Goal: Task Accomplishment & Management: Use online tool/utility

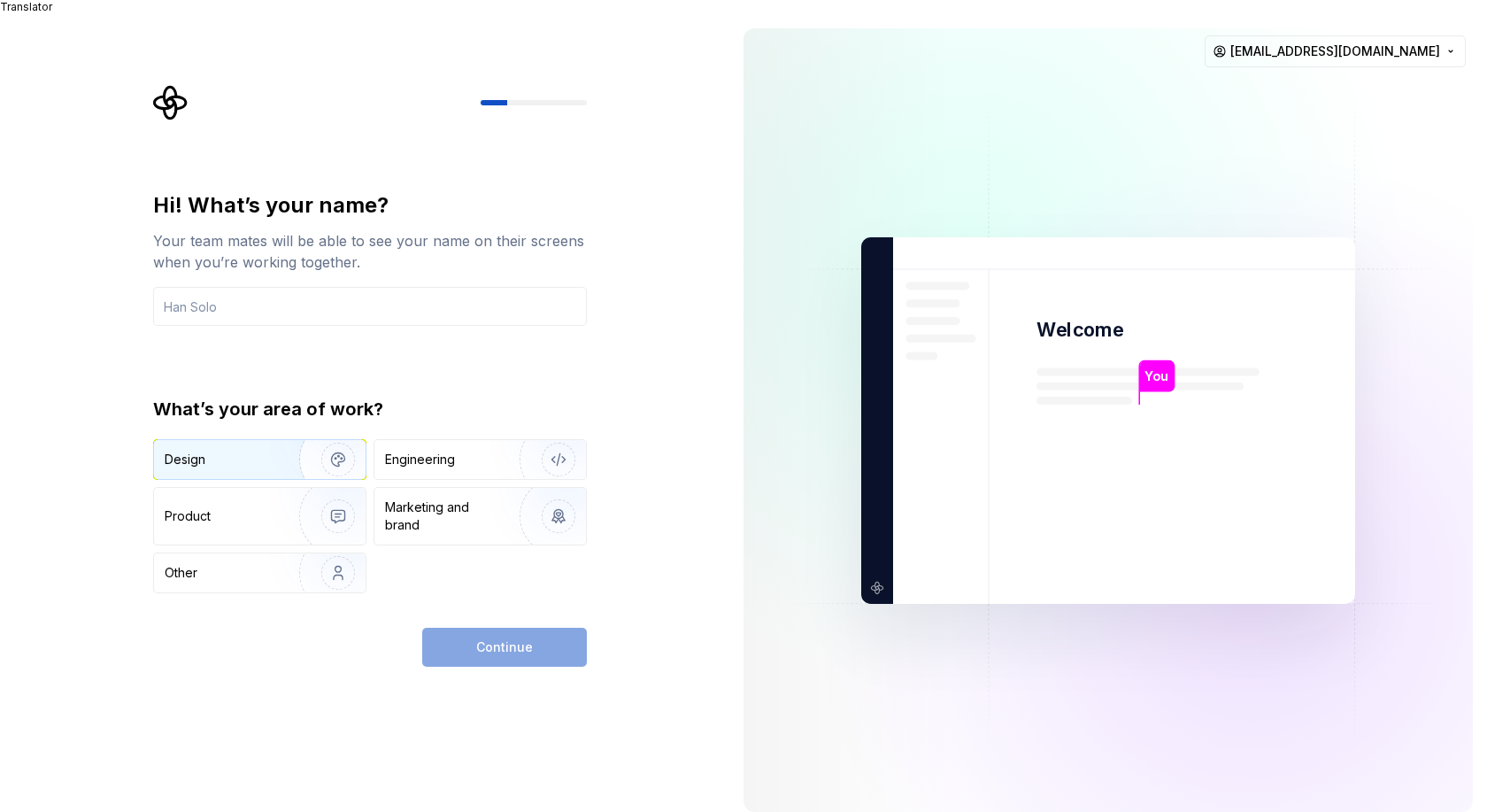
click at [276, 450] on img "button" at bounding box center [326, 459] width 113 height 118
drag, startPoint x: 416, startPoint y: 422, endPoint x: 403, endPoint y: 470, distance: 49.7
click at [417, 426] on div "What’s your area of work? Design Engineering Product Marketing and brand Other" at bounding box center [370, 494] width 434 height 197
click at [430, 440] on div "Engineering" at bounding box center [480, 459] width 212 height 39
click at [256, 451] on div "Design" at bounding box center [220, 459] width 111 height 18
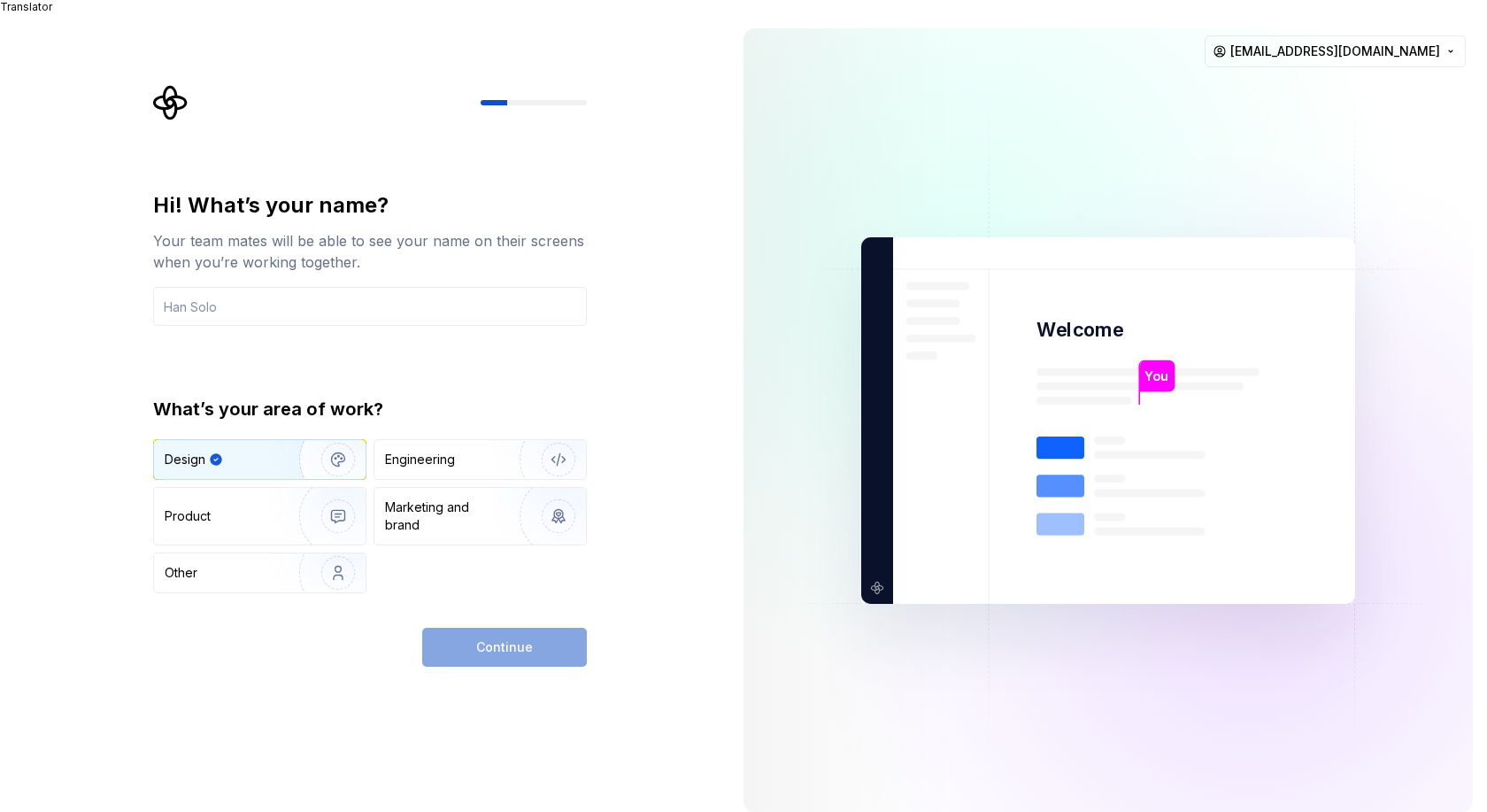
click at [469, 631] on div "Continue" at bounding box center [504, 647] width 165 height 39
click at [272, 298] on input "text" at bounding box center [370, 306] width 434 height 39
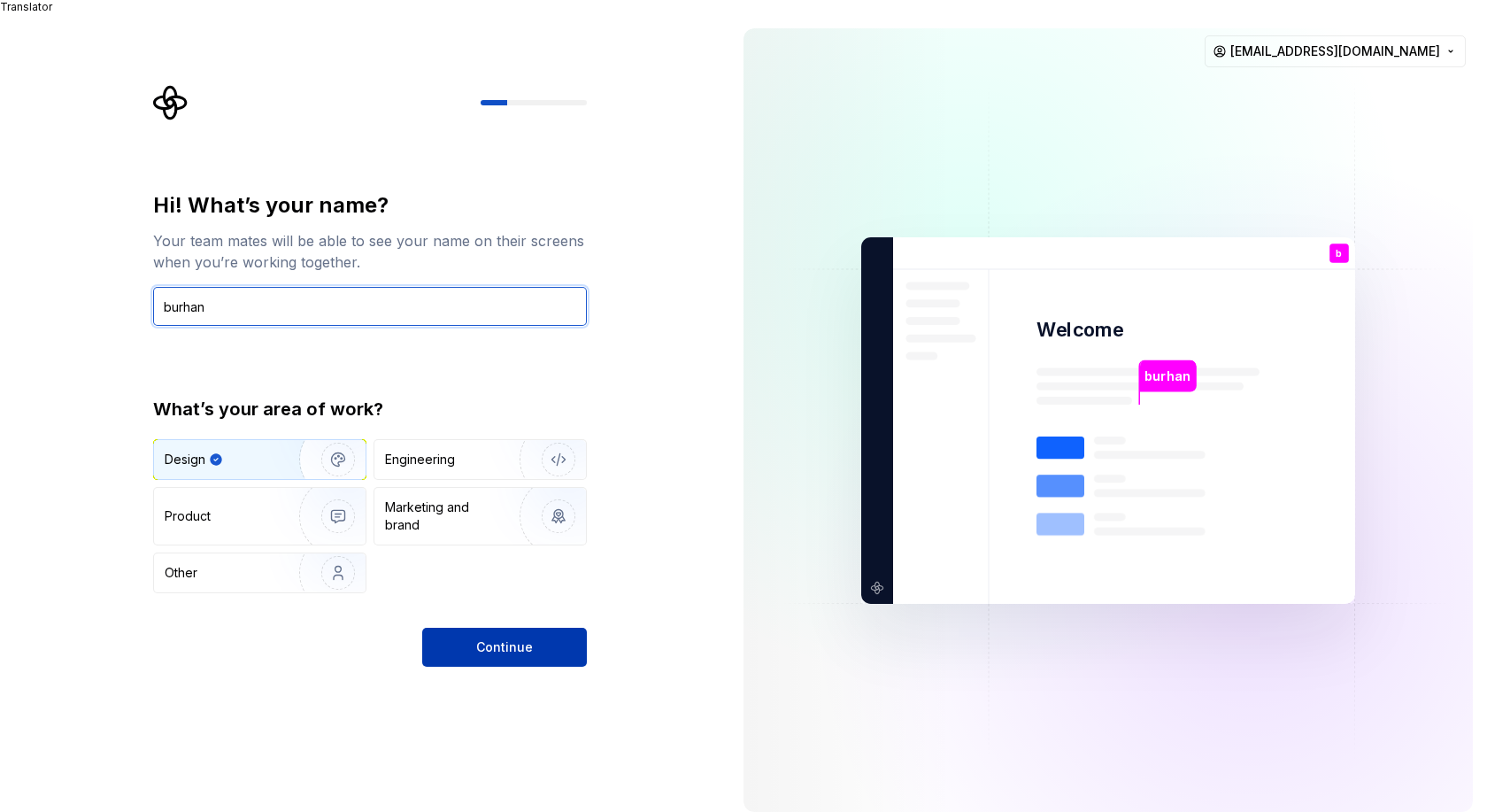
type input "burhan"
click at [536, 630] on button "Continue" at bounding box center [504, 647] width 165 height 39
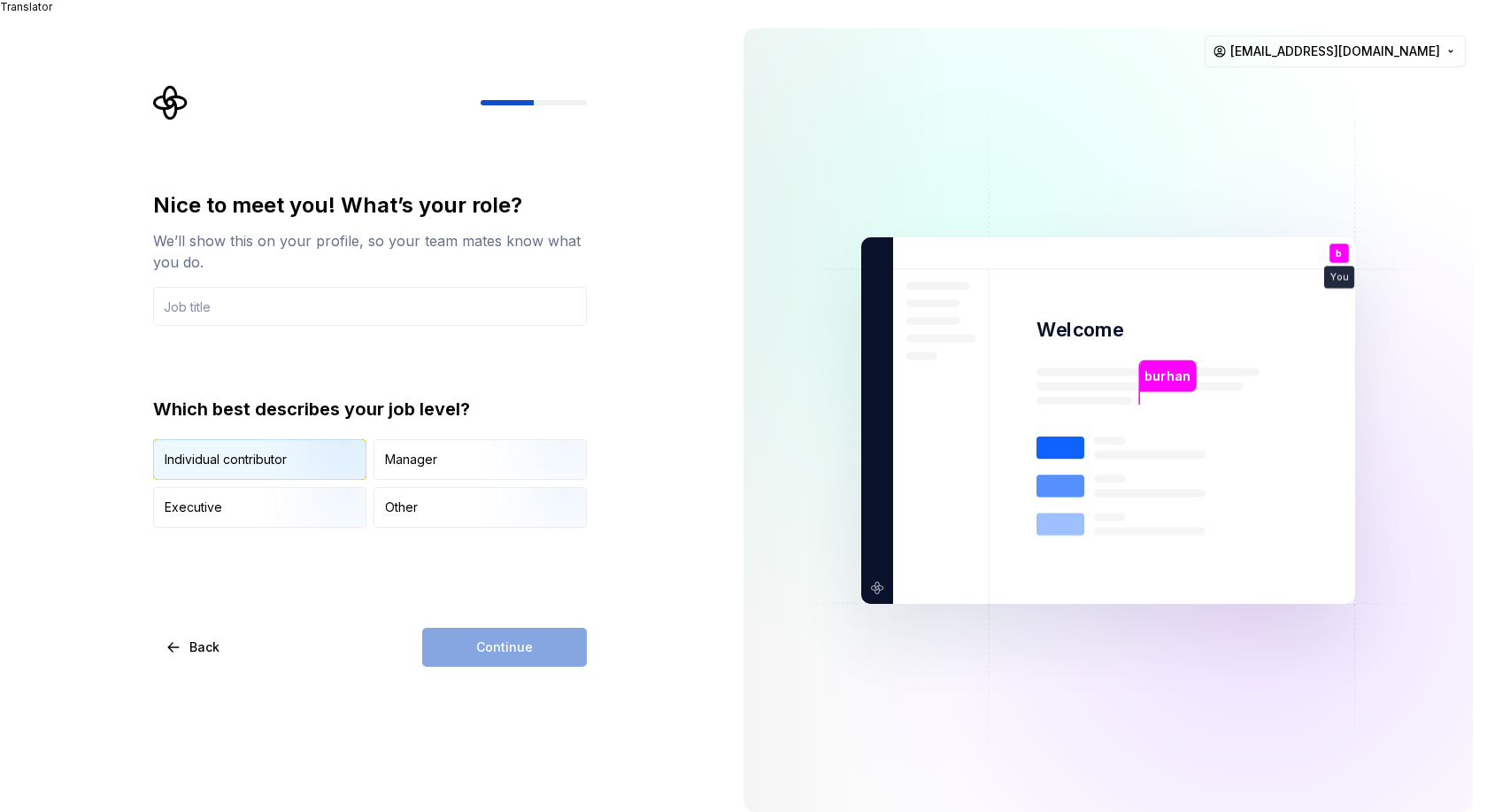
click at [258, 451] on div "Individual contributor" at bounding box center [225, 459] width 122 height 18
click at [468, 604] on div "Nice to meet you! What’s your role? We’ll show this on your profile, so your te…" at bounding box center [370, 429] width 434 height 475
click at [466, 652] on div "Continue" at bounding box center [504, 647] width 165 height 39
click at [275, 287] on input "text" at bounding box center [370, 306] width 434 height 39
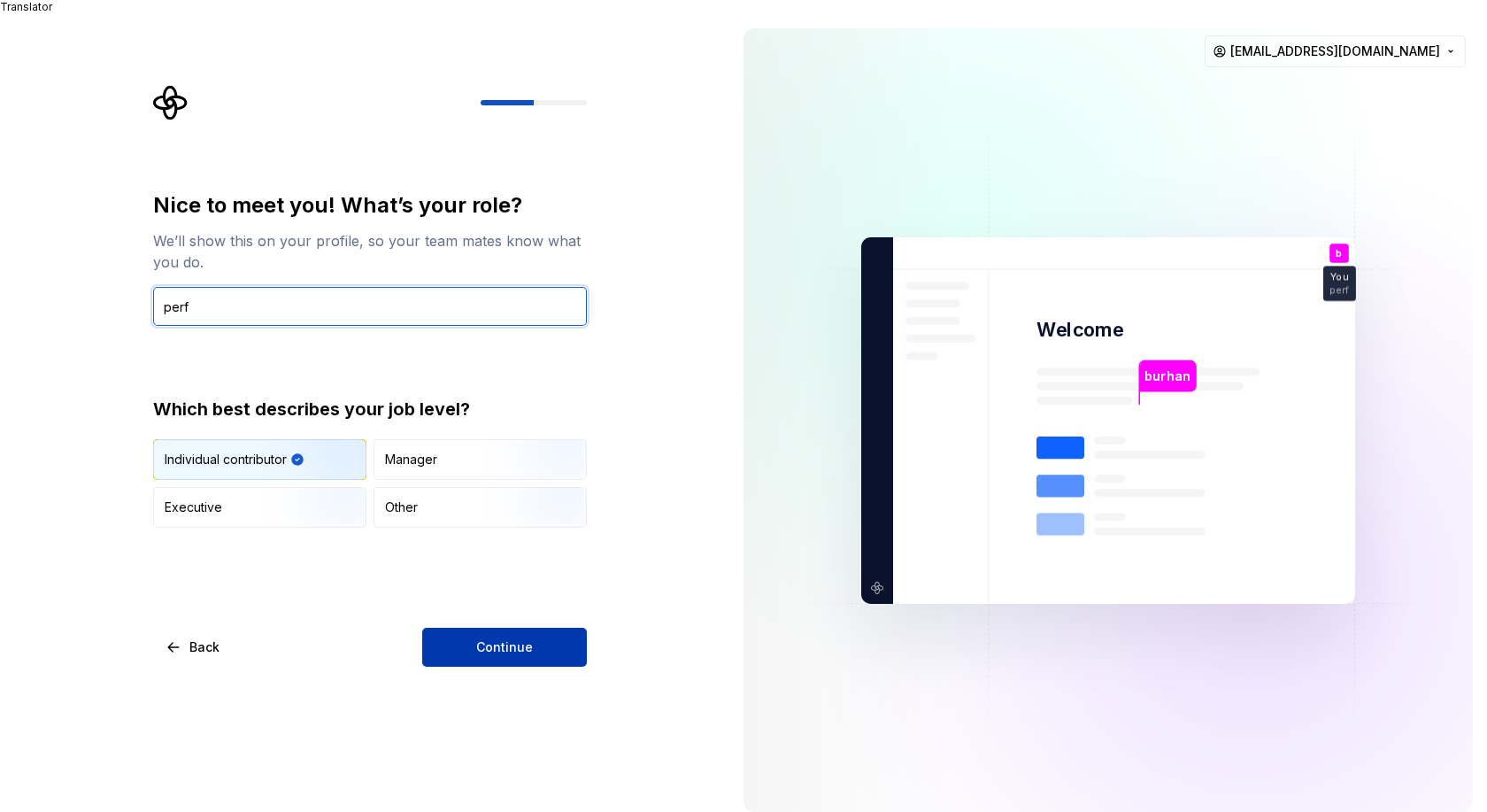
type input "perf"
click at [488, 644] on button "Continue" at bounding box center [504, 647] width 165 height 39
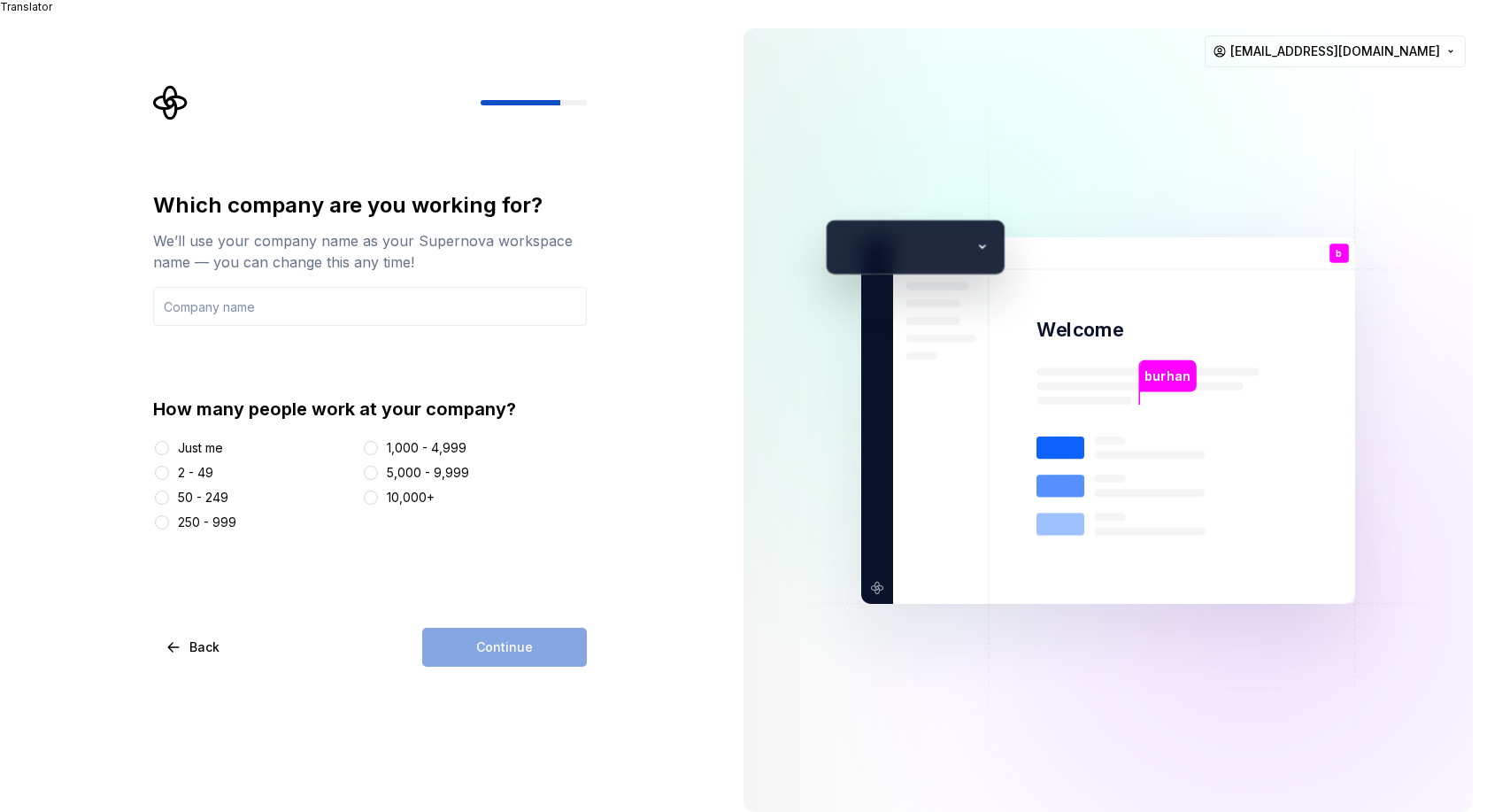
click at [193, 439] on div "Just me" at bounding box center [200, 448] width 45 height 18
click at [169, 441] on button "Just me" at bounding box center [162, 448] width 14 height 14
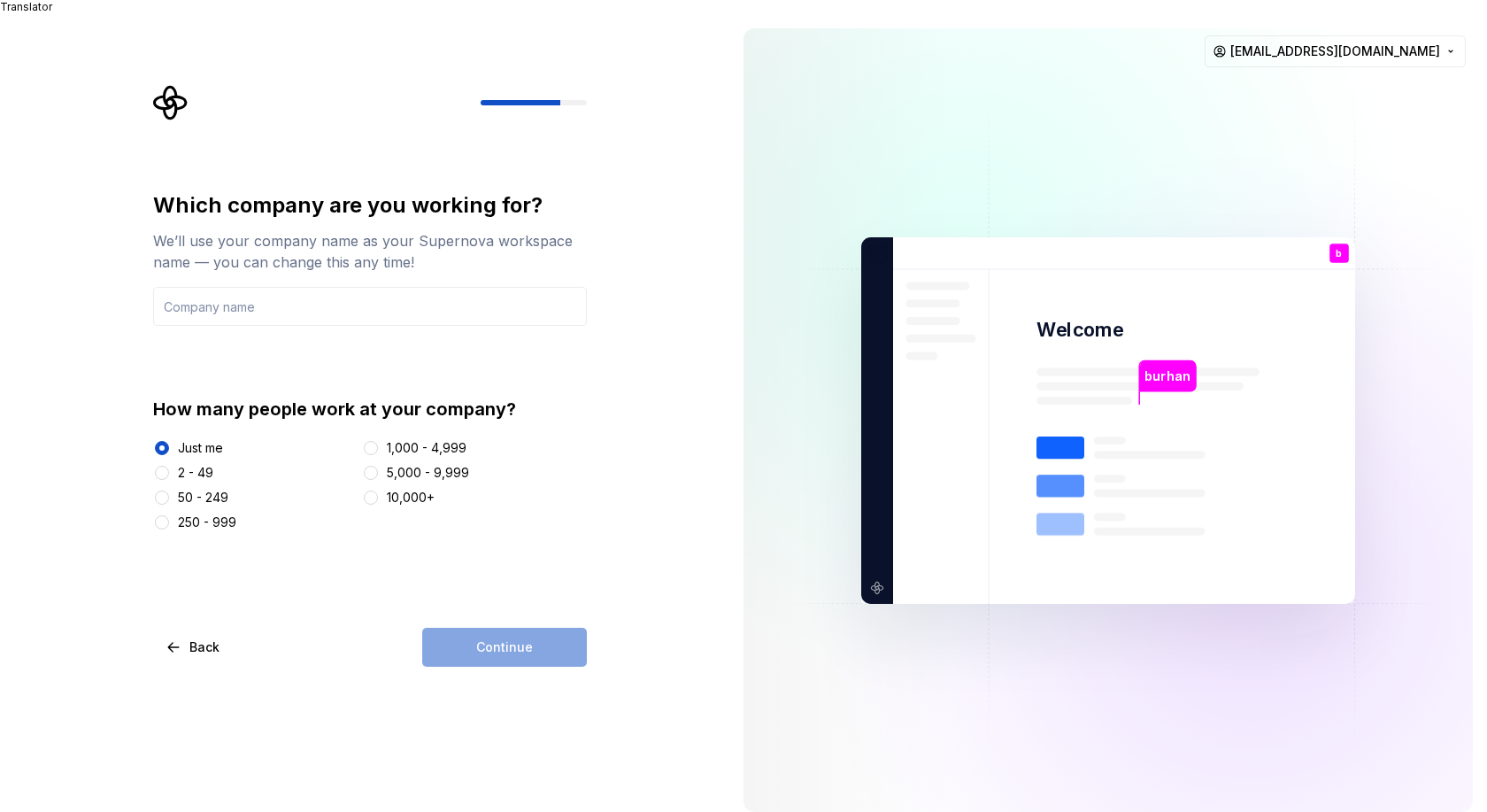
click at [465, 628] on div "Continue" at bounding box center [504, 647] width 165 height 39
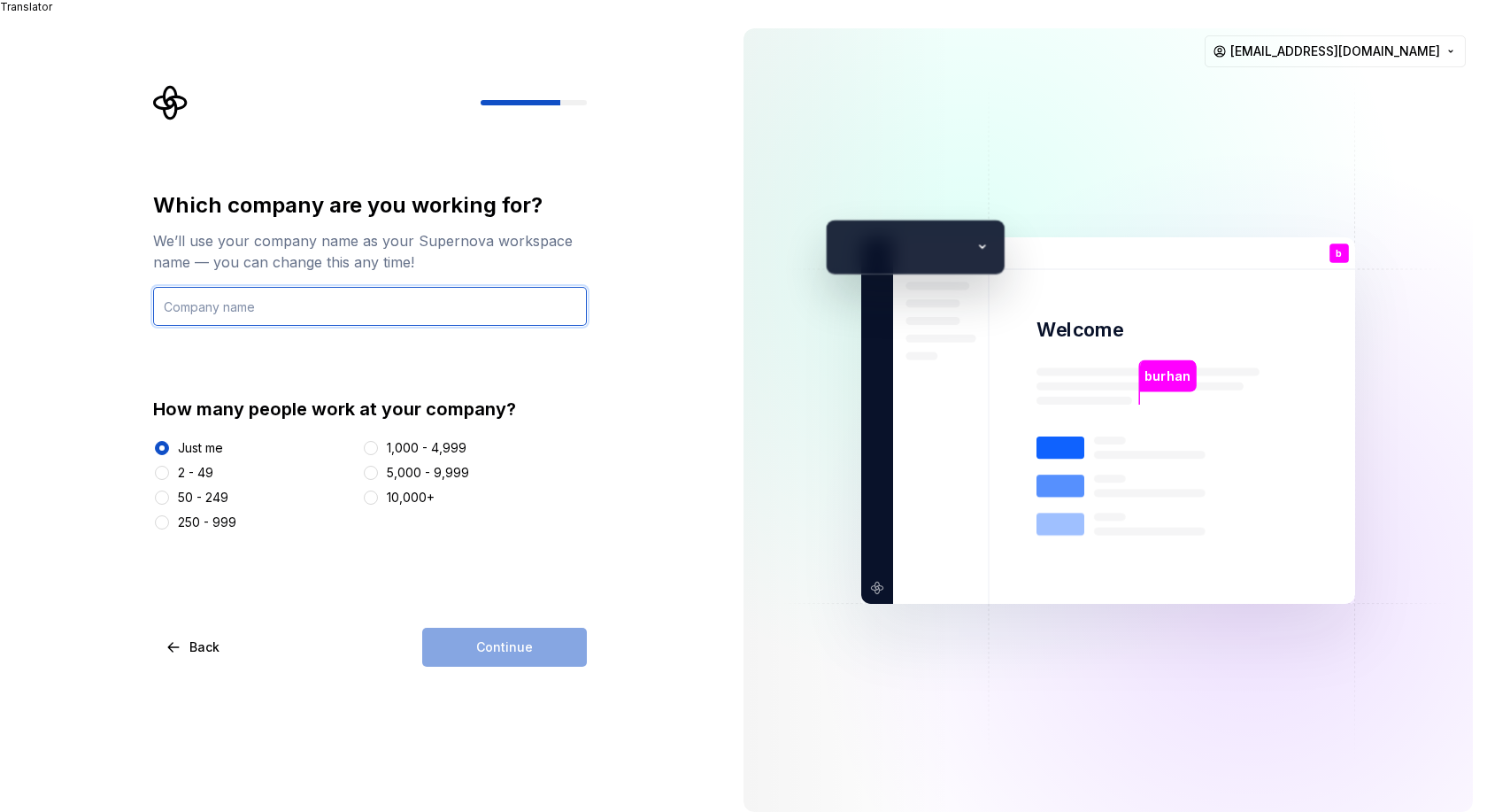
click at [295, 292] on input "text" at bounding box center [370, 306] width 434 height 39
type input "easy"
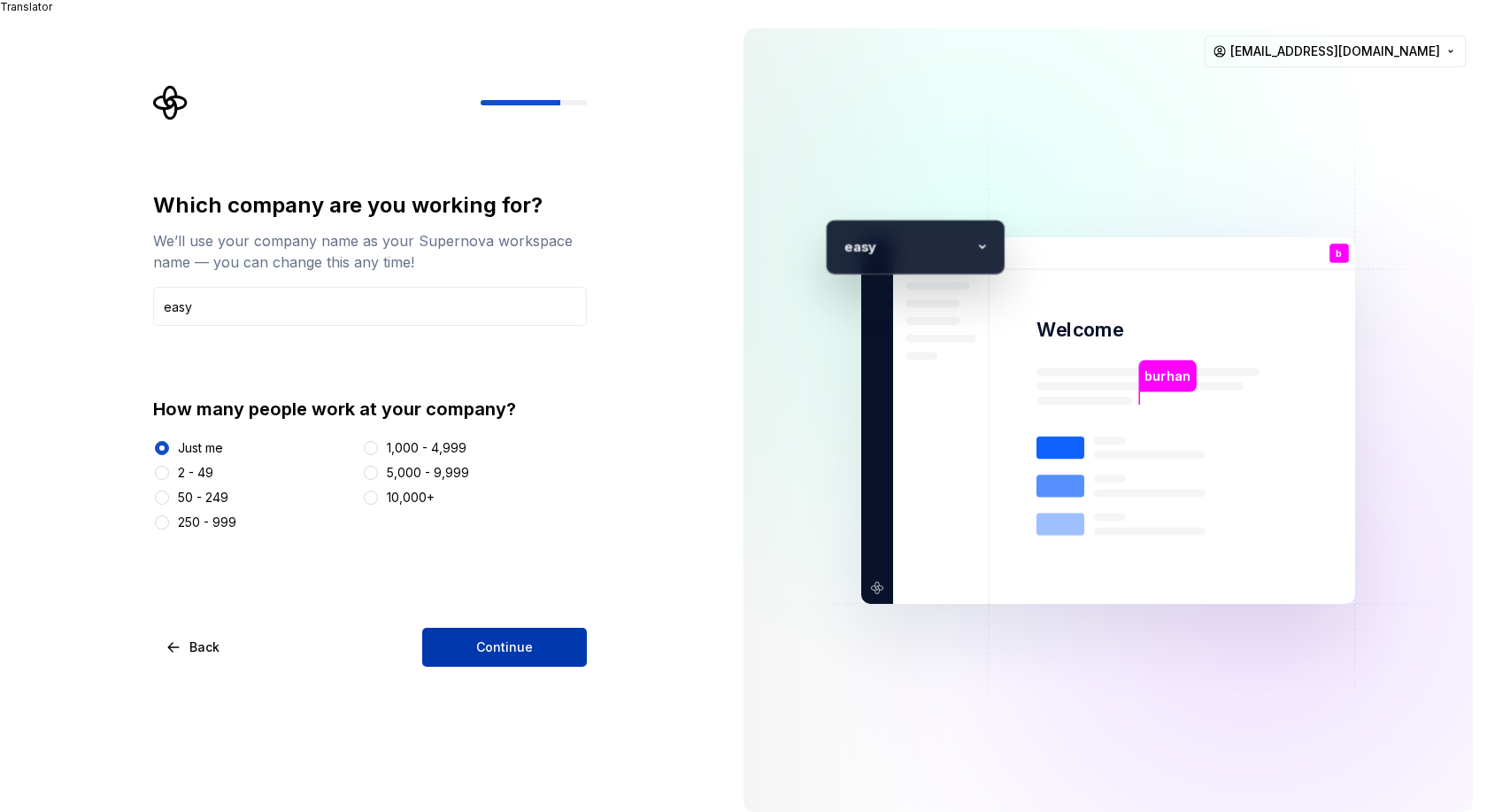
click at [469, 638] on button "Continue" at bounding box center [504, 647] width 165 height 39
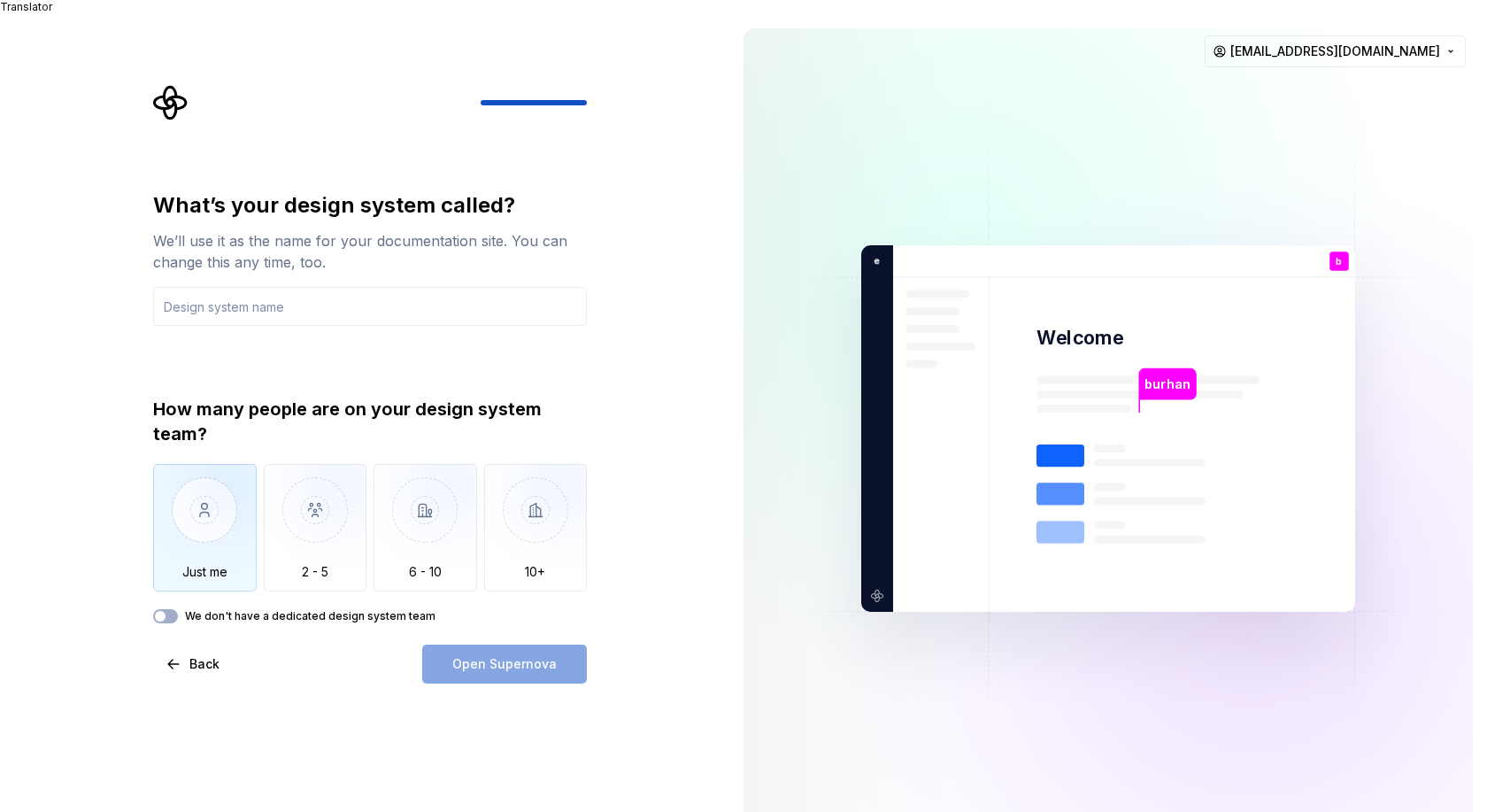
click at [222, 515] on img "button" at bounding box center [205, 523] width 103 height 118
click at [374, 289] on input "text" at bounding box center [370, 306] width 434 height 39
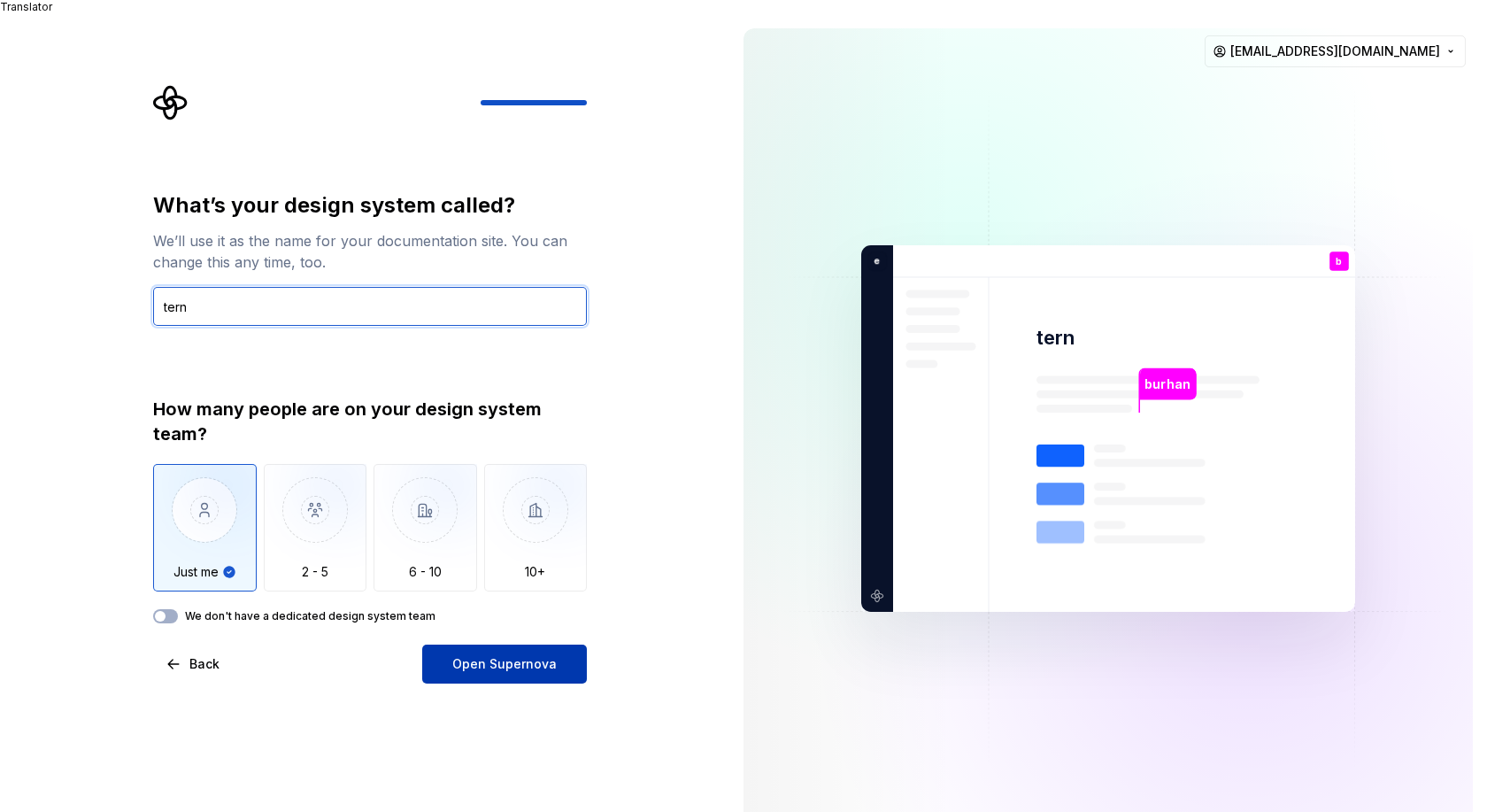
type input "tern"
click at [495, 655] on span "Open Supernova" at bounding box center [504, 664] width 104 height 18
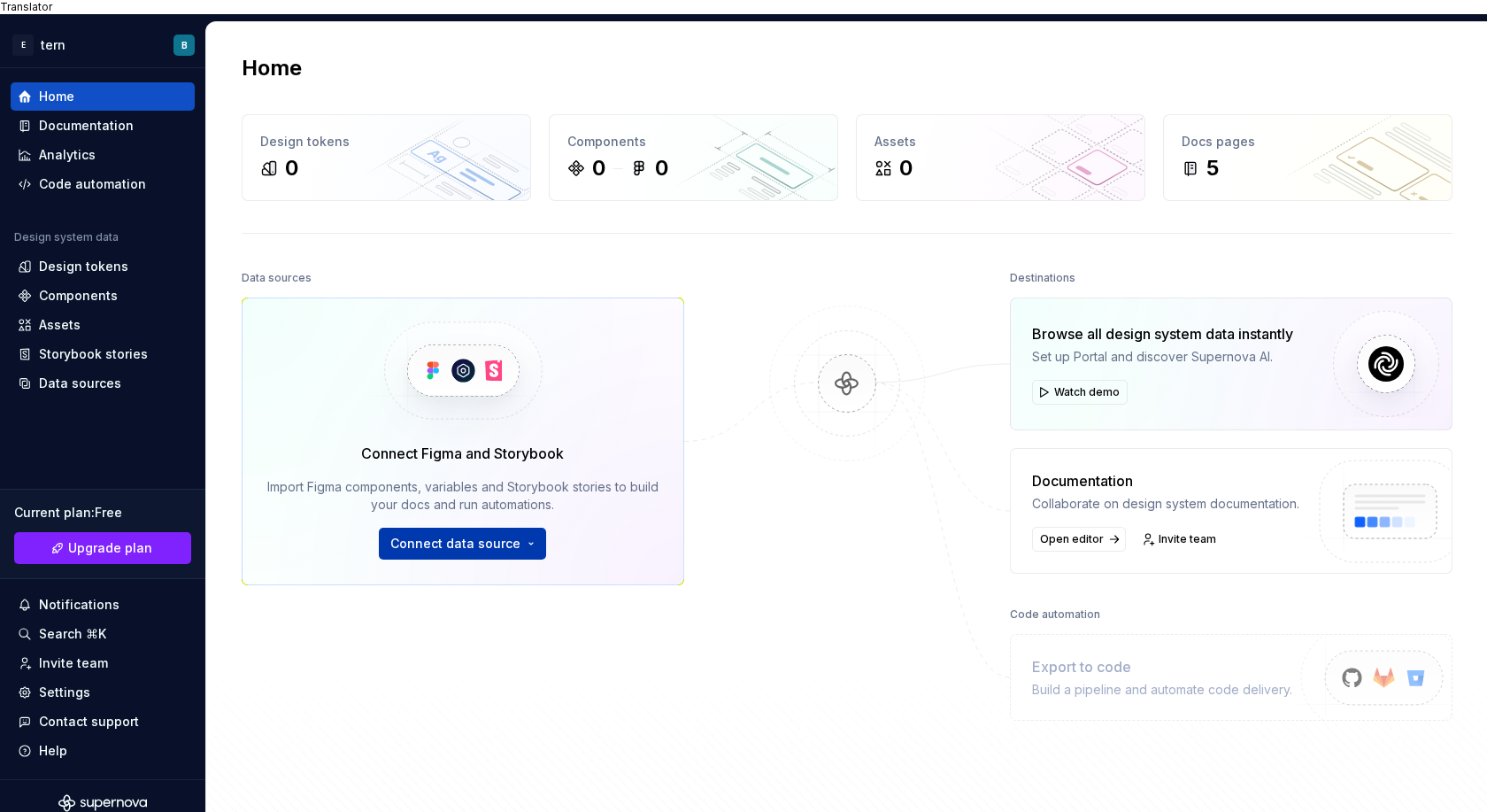
click at [437, 534] on span "Connect data source" at bounding box center [455, 543] width 130 height 18
click at [100, 111] on div "Documentation" at bounding box center [102, 126] width 184 height 28
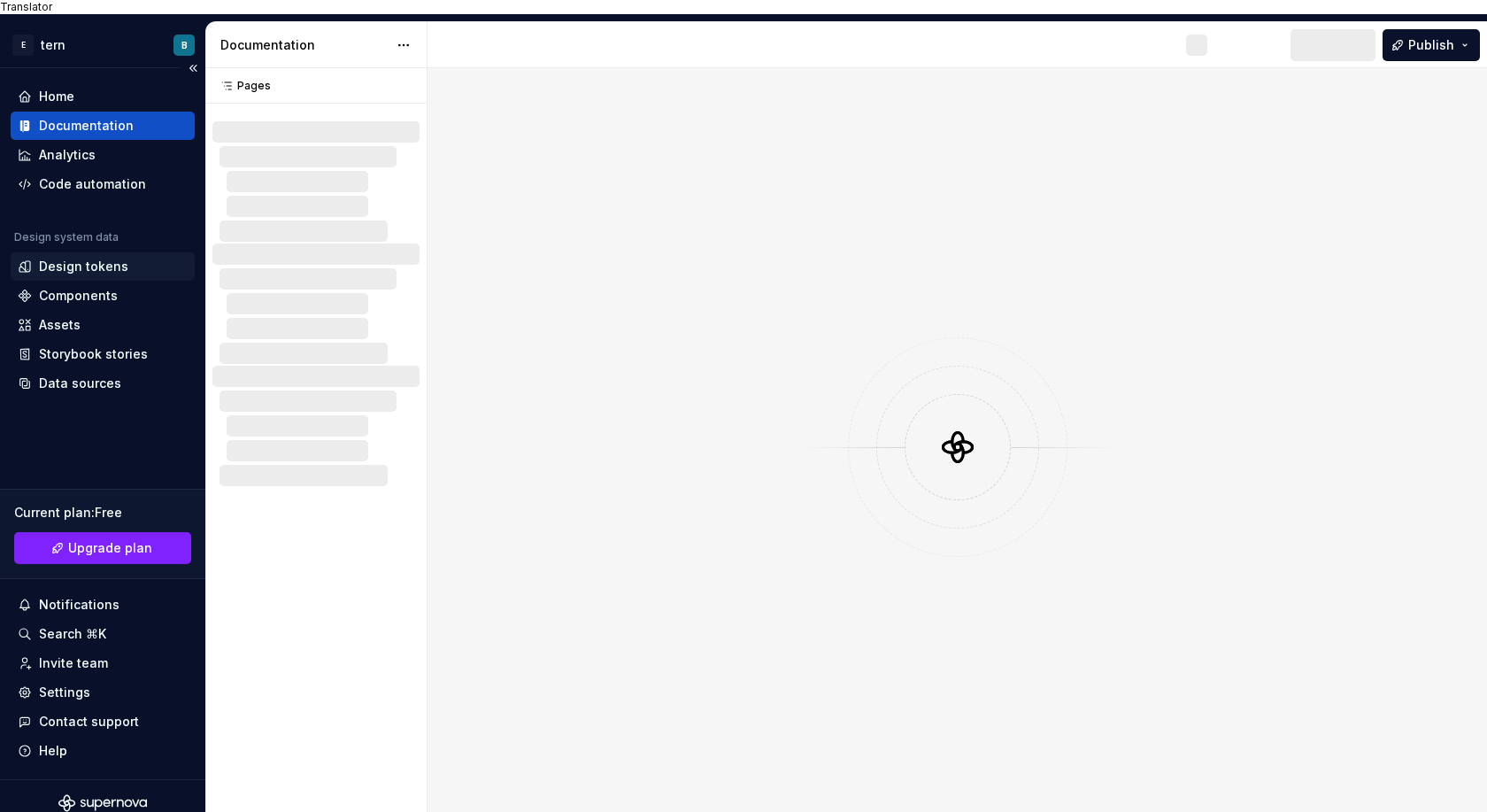
click at [94, 257] on div "Design tokens" at bounding box center [84, 266] width 89 height 18
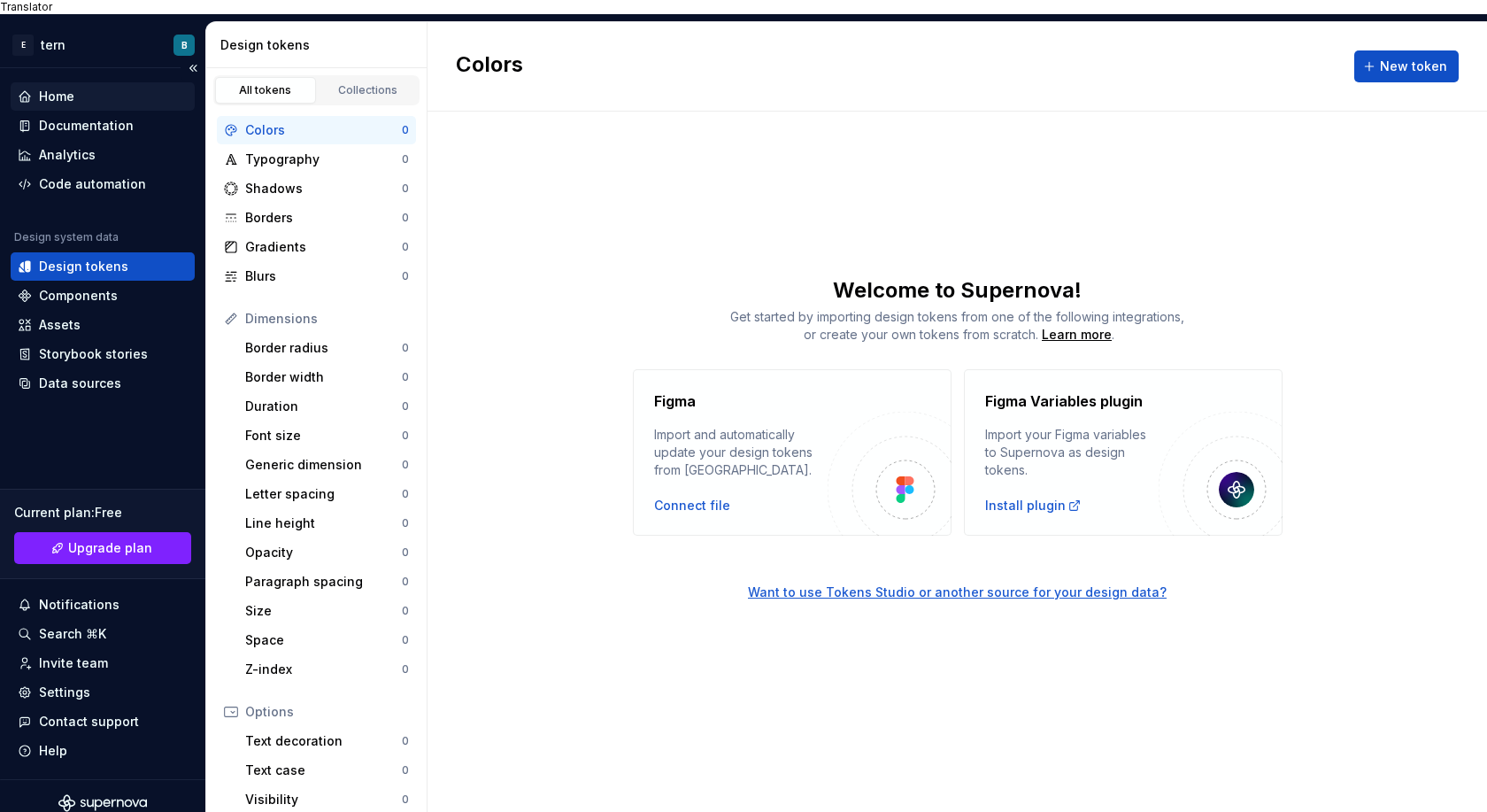
click at [77, 89] on div "Home" at bounding box center [102, 96] width 170 height 18
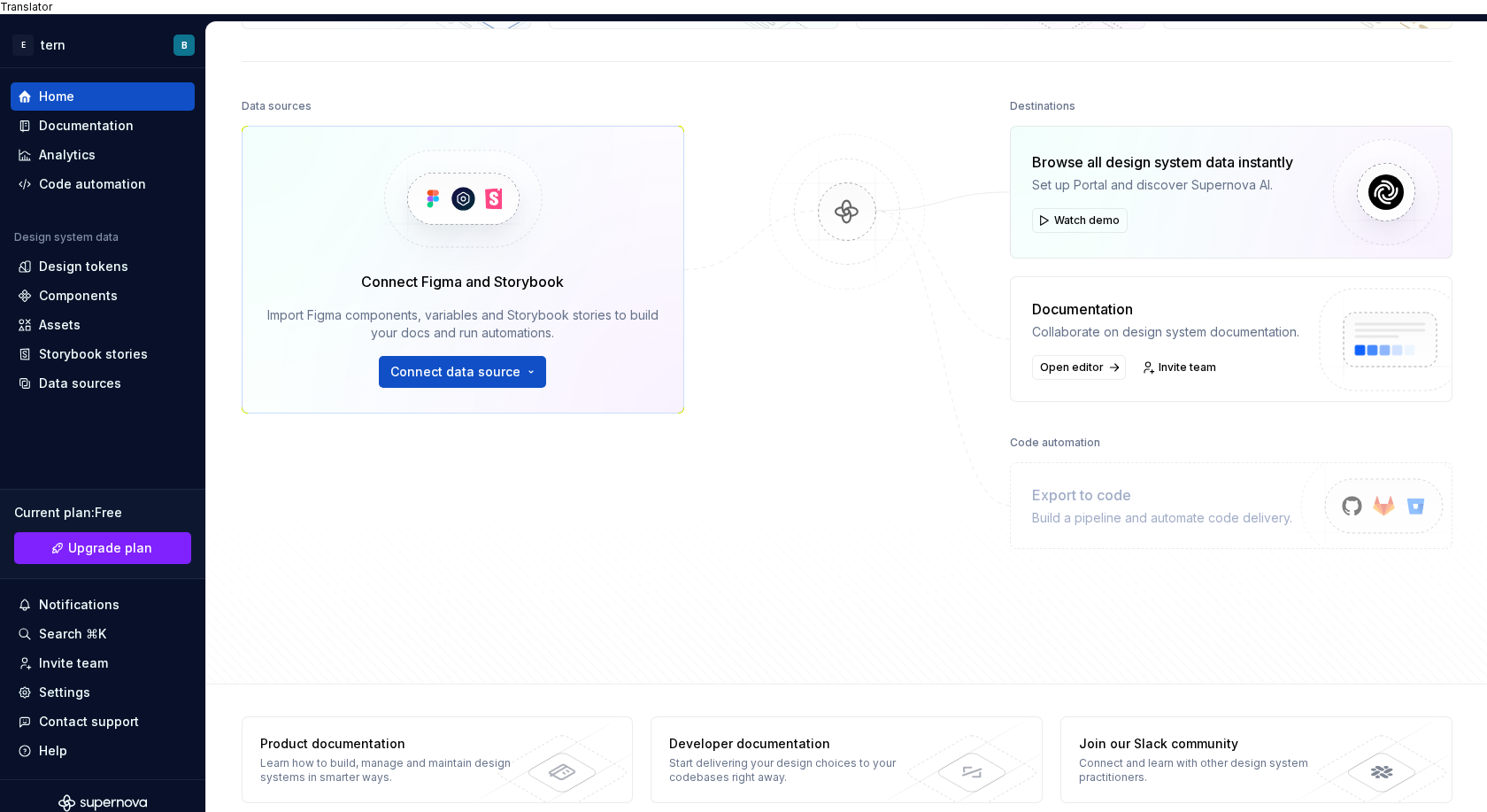
scroll to position [181, 0]
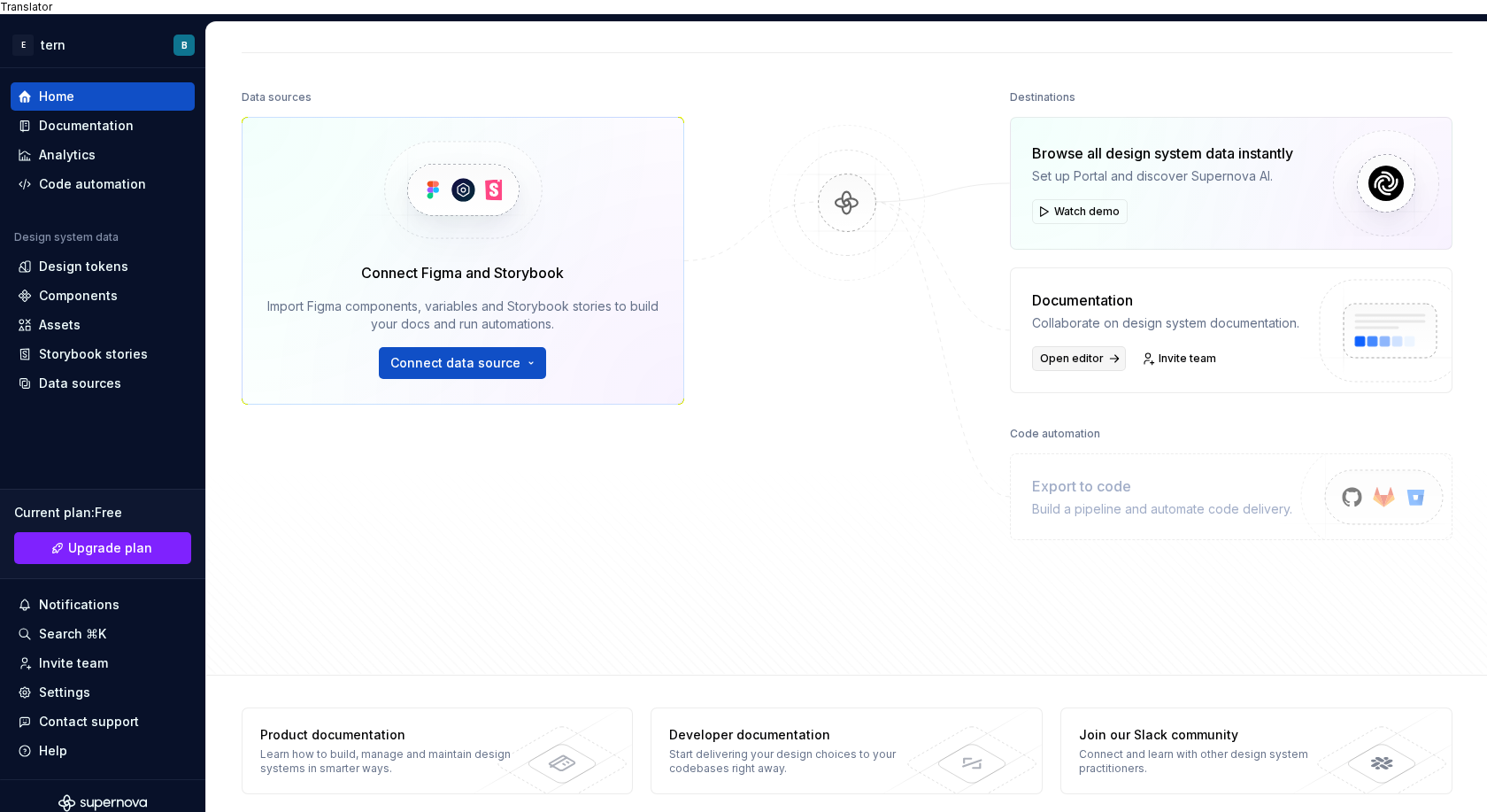
click at [1071, 352] on span "Open editor" at bounding box center [1072, 359] width 64 height 14
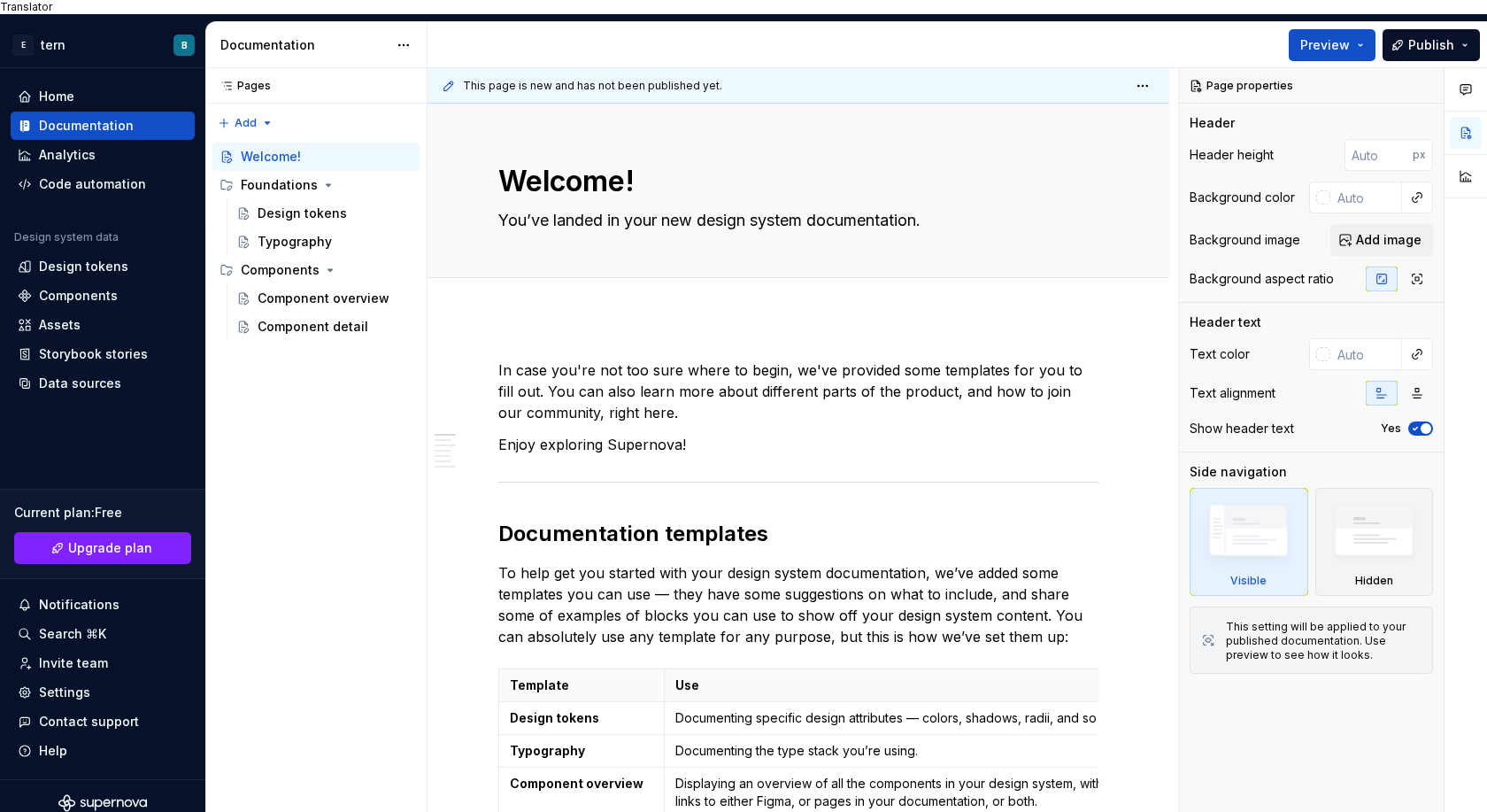
type textarea "*"
